Goal: Information Seeking & Learning: Learn about a topic

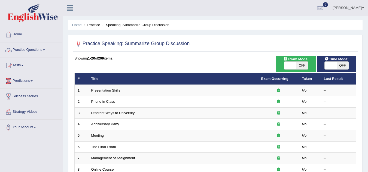
click at [24, 51] on link "Practice Questions" at bounding box center [31, 49] width 62 height 14
click at [24, 51] on link "Practice Questions" at bounding box center [30, 49] width 61 height 14
click at [24, 51] on link "Practice Questions" at bounding box center [31, 49] width 62 height 14
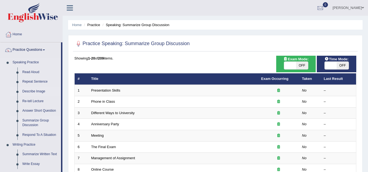
click at [32, 94] on link "Describe Image" at bounding box center [40, 92] width 41 height 10
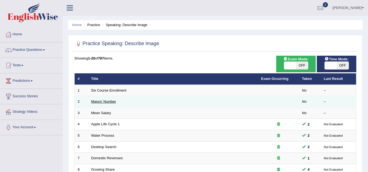
click at [101, 102] on link "Majors' Number" at bounding box center [103, 102] width 25 height 4
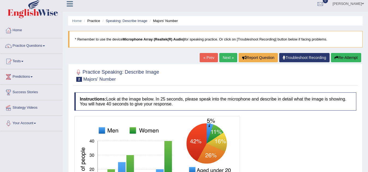
scroll to position [5, 0]
